Goal: Check status: Check status

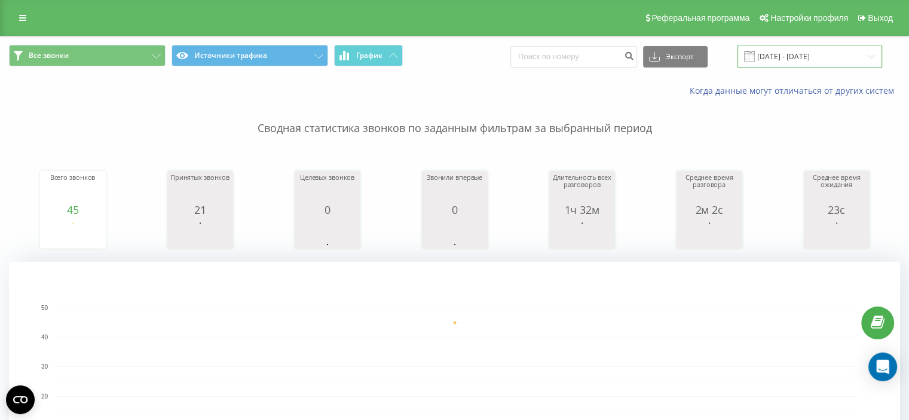
click at [788, 57] on input "19.08.2025 - 19.08.2025" at bounding box center [809, 56] width 145 height 23
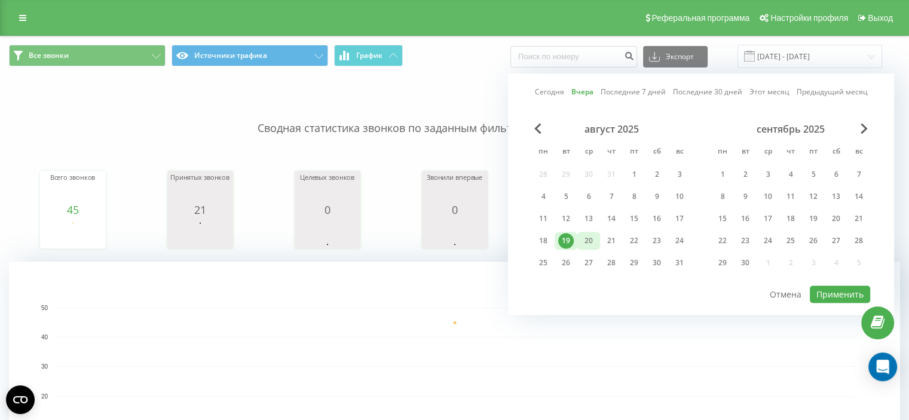
click at [581, 237] on div "20" at bounding box center [589, 241] width 16 height 16
click at [834, 288] on button "Применить" at bounding box center [840, 294] width 60 height 17
type input "[DATE] - [DATE]"
